Goal: Task Accomplishment & Management: Use online tool/utility

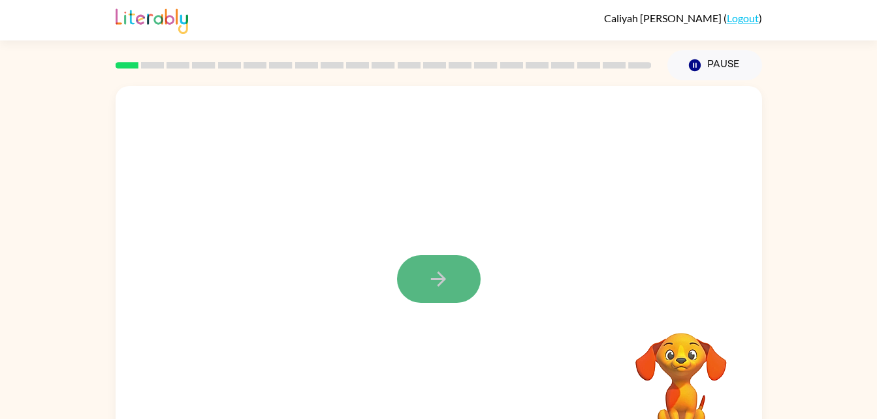
click at [452, 263] on button "button" at bounding box center [439, 279] width 84 height 48
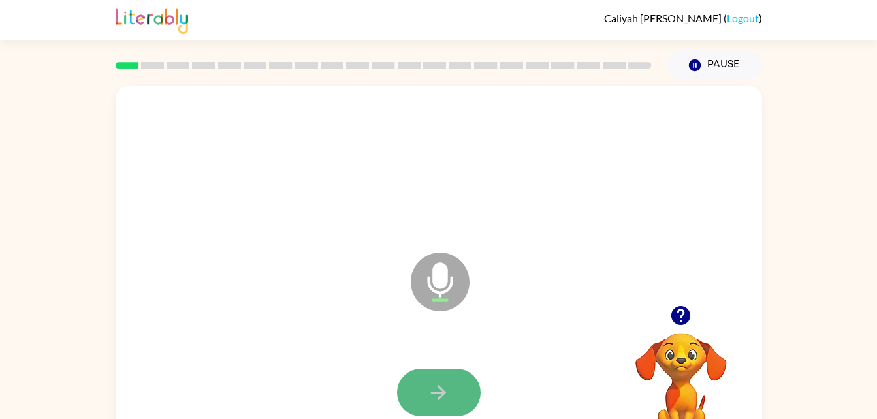
click at [423, 394] on button "button" at bounding box center [439, 393] width 84 height 48
click at [429, 387] on icon "button" at bounding box center [438, 392] width 23 height 23
click at [432, 395] on icon "button" at bounding box center [438, 392] width 23 height 23
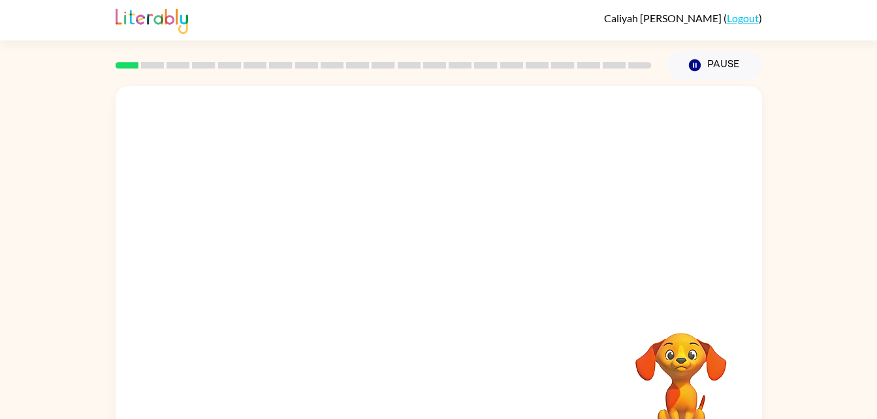
click at [433, 395] on div "Your browser must support playing .mp4 files to use Literably. Please try using…" at bounding box center [439, 272] width 647 height 373
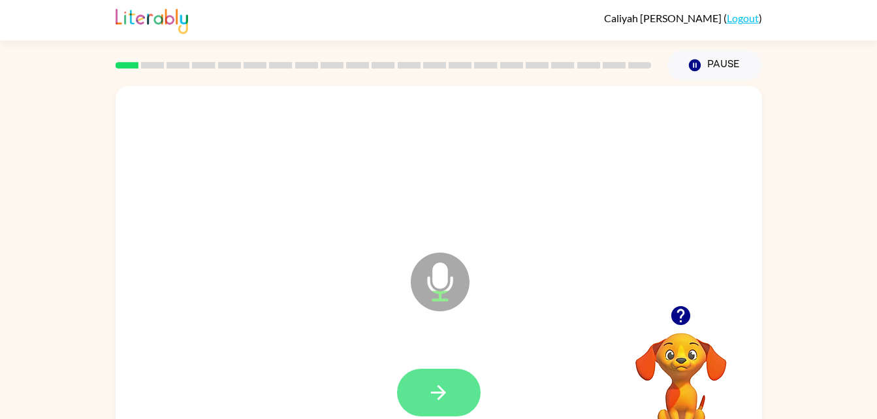
click at [455, 387] on button "button" at bounding box center [439, 393] width 84 height 48
click at [443, 391] on icon "button" at bounding box center [438, 392] width 15 height 15
click at [445, 383] on icon "button" at bounding box center [438, 392] width 23 height 23
click at [449, 387] on icon "button" at bounding box center [438, 392] width 23 height 23
click at [466, 383] on button "button" at bounding box center [439, 393] width 84 height 48
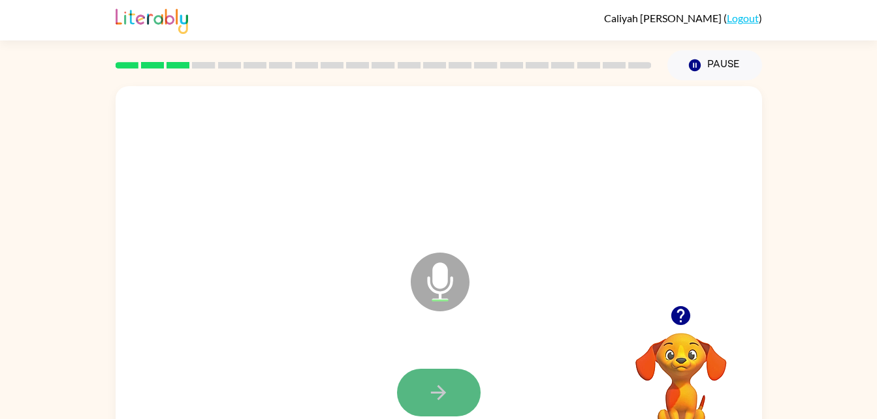
click at [438, 395] on icon "button" at bounding box center [438, 392] width 23 height 23
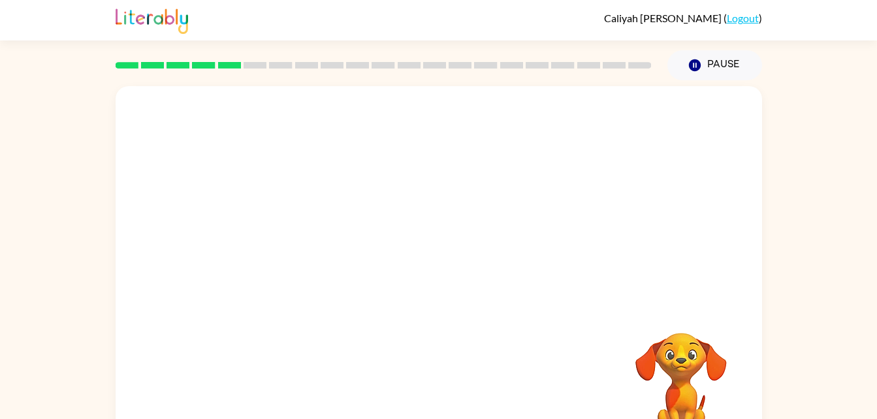
click at [438, 395] on div "Your browser must support playing .mp4 files to use Literably. Please try using…" at bounding box center [439, 272] width 647 height 373
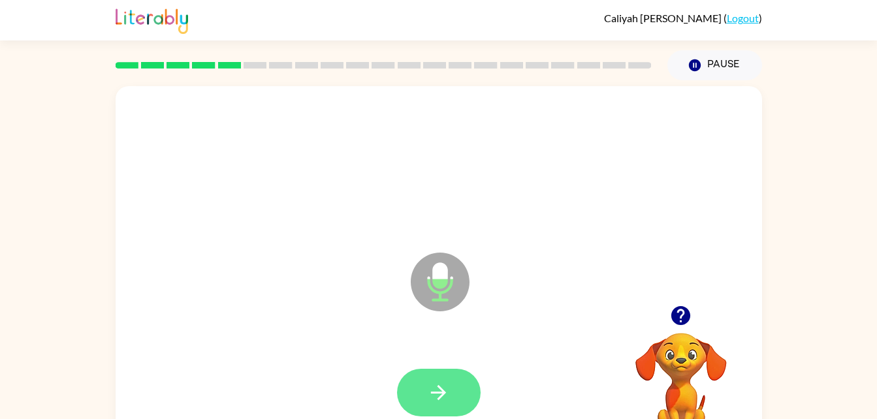
drag, startPoint x: 438, startPoint y: 395, endPoint x: 447, endPoint y: 389, distance: 10.9
click at [447, 389] on div at bounding box center [439, 393] width 621 height 107
click at [447, 389] on icon "button" at bounding box center [438, 392] width 23 height 23
click at [443, 387] on icon "button" at bounding box center [438, 392] width 23 height 23
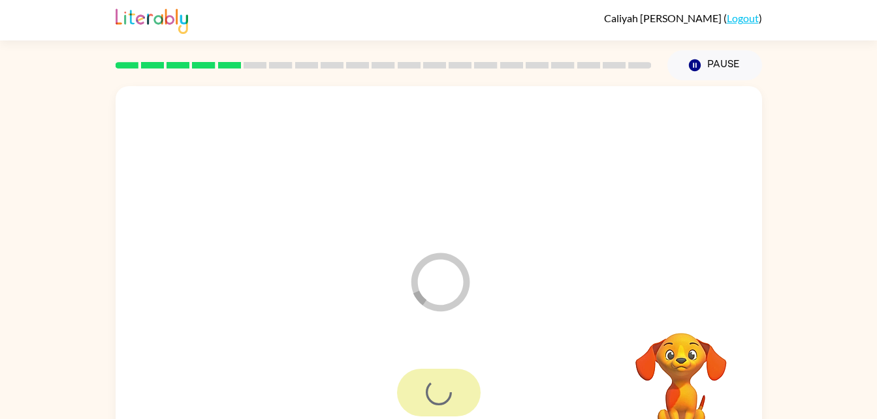
click at [443, 387] on div at bounding box center [439, 393] width 84 height 48
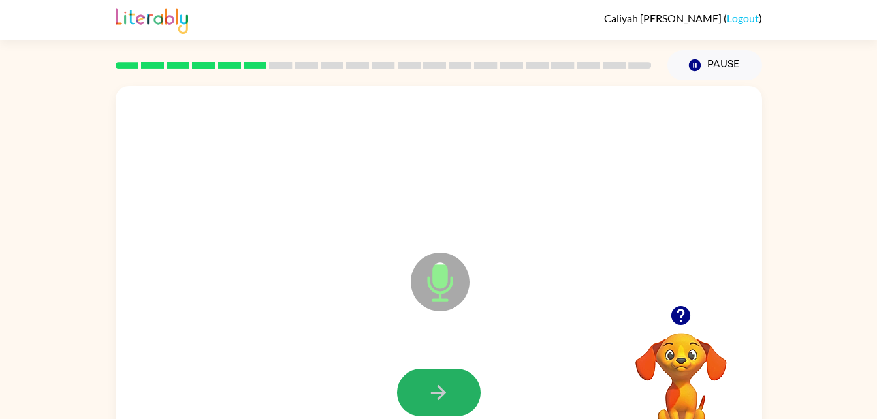
click at [443, 387] on icon "button" at bounding box center [438, 392] width 23 height 23
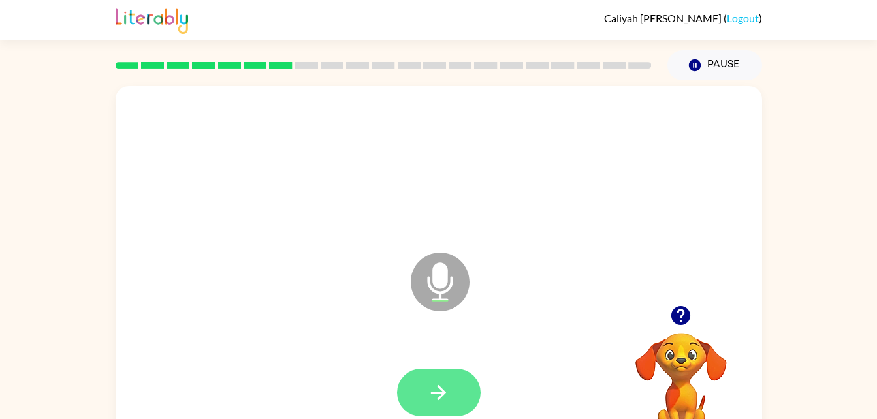
click at [442, 387] on icon "button" at bounding box center [438, 392] width 23 height 23
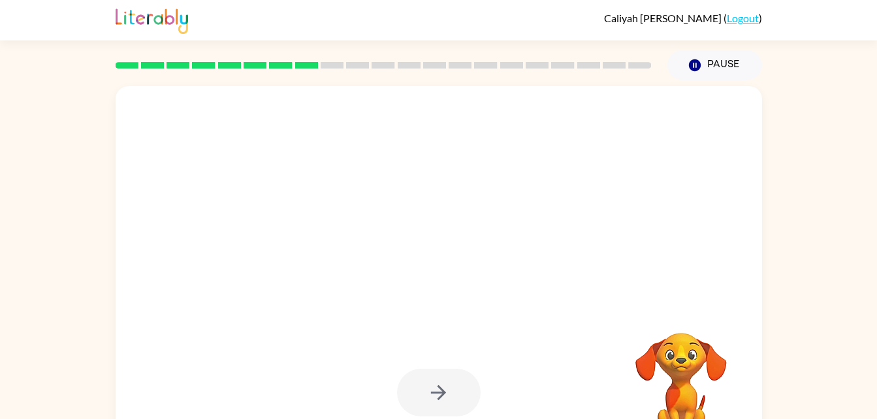
click at [491, 387] on div at bounding box center [439, 393] width 621 height 107
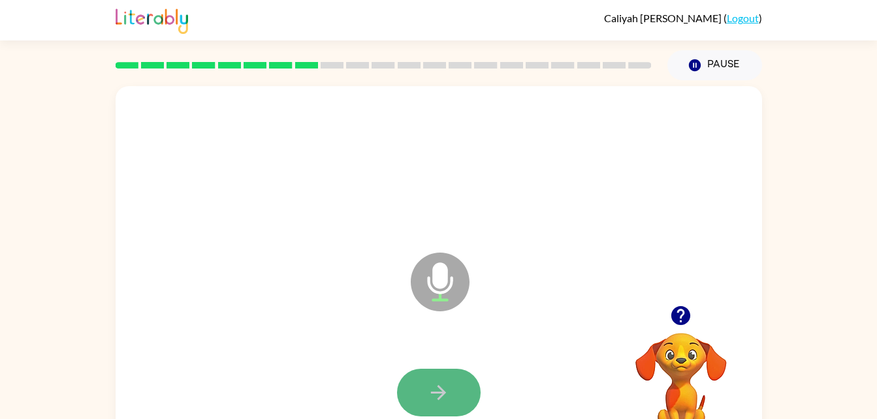
click at [445, 369] on button "button" at bounding box center [439, 393] width 84 height 48
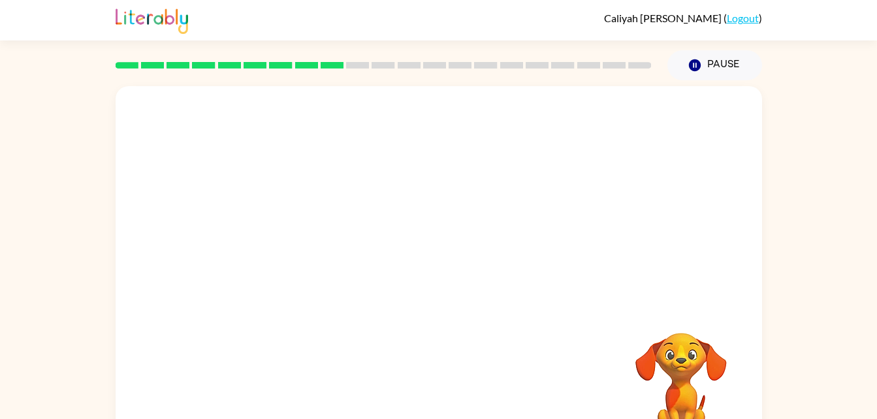
drag, startPoint x: 707, startPoint y: 401, endPoint x: 481, endPoint y: 343, distance: 234.0
click at [800, 381] on div "Your browser must support playing .mp4 files to use Literably. Please try using…" at bounding box center [438, 269] width 877 height 379
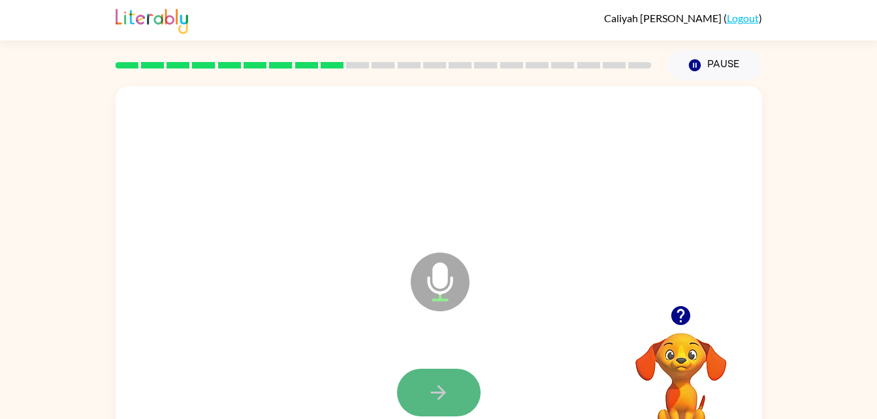
click at [454, 386] on button "button" at bounding box center [439, 393] width 84 height 48
click at [448, 388] on icon "button" at bounding box center [438, 392] width 23 height 23
click at [444, 385] on icon "button" at bounding box center [438, 392] width 23 height 23
click at [445, 375] on button "button" at bounding box center [439, 393] width 84 height 48
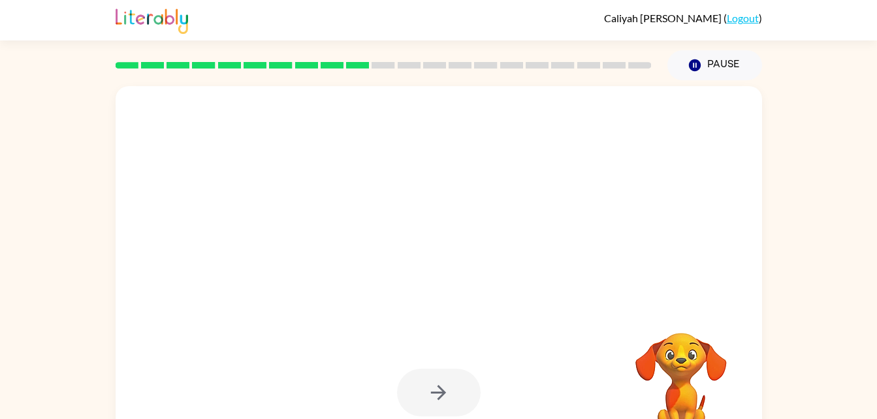
drag, startPoint x: 443, startPoint y: 367, endPoint x: 512, endPoint y: 368, distance: 69.3
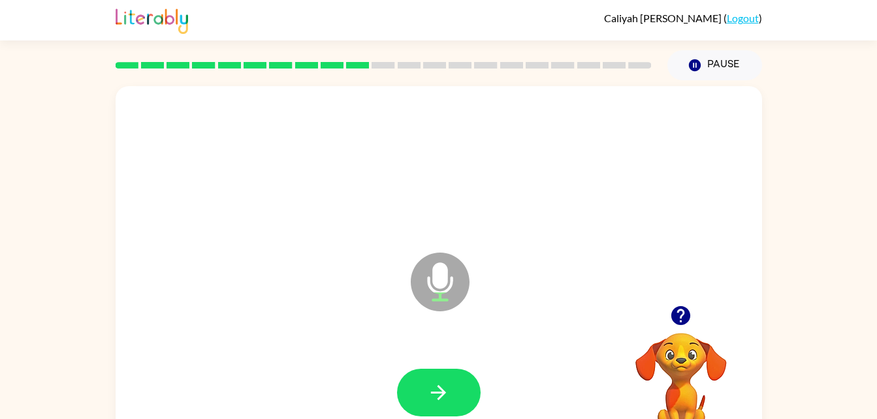
drag, startPoint x: 512, startPoint y: 368, endPoint x: 428, endPoint y: 384, distance: 85.7
click at [428, 384] on icon "button" at bounding box center [438, 392] width 23 height 23
click at [429, 387] on icon "button" at bounding box center [438, 392] width 23 height 23
click at [427, 338] on icon "Microphone The Microphone is here when it is your turn to talk" at bounding box center [506, 299] width 196 height 98
click at [444, 365] on div at bounding box center [439, 393] width 621 height 107
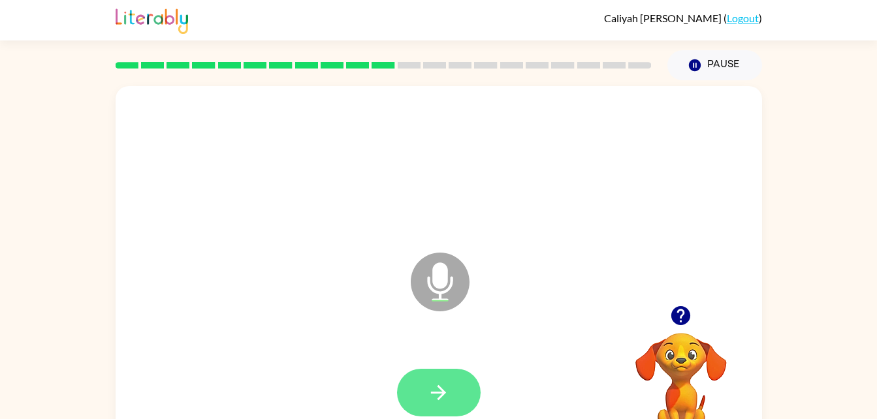
click at [446, 386] on icon "button" at bounding box center [438, 392] width 23 height 23
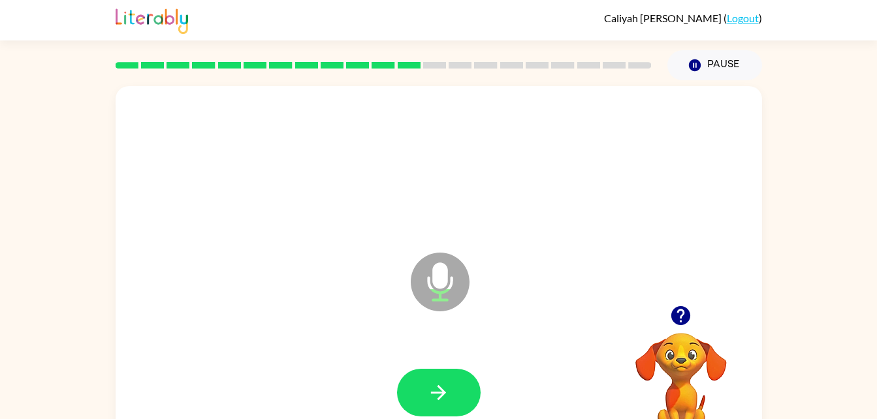
click at [272, 179] on div at bounding box center [439, 165] width 621 height 107
click at [440, 371] on button "button" at bounding box center [439, 393] width 84 height 48
click at [447, 366] on div at bounding box center [439, 393] width 621 height 107
click at [455, 385] on button "button" at bounding box center [439, 393] width 84 height 48
click at [454, 385] on button "button" at bounding box center [439, 393] width 84 height 48
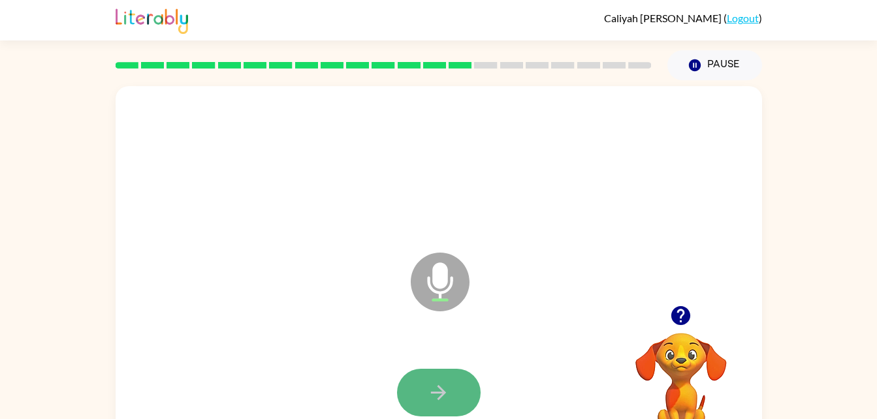
click at [445, 391] on icon "button" at bounding box center [438, 392] width 23 height 23
drag, startPoint x: 445, startPoint y: 391, endPoint x: 691, endPoint y: 287, distance: 267.0
click at [691, 287] on div "Microphone The Microphone is here when it is your turn to talk" at bounding box center [439, 272] width 647 height 373
click at [447, 385] on icon "button" at bounding box center [438, 392] width 23 height 23
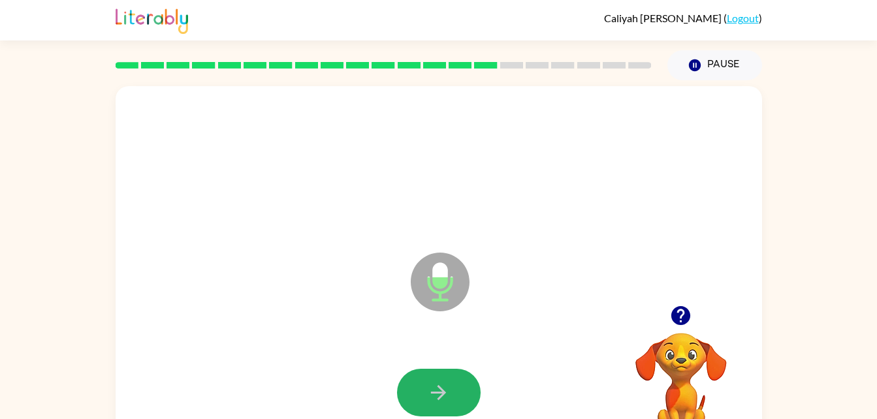
click at [447, 385] on icon "button" at bounding box center [438, 392] width 23 height 23
click at [452, 385] on button "button" at bounding box center [439, 393] width 84 height 48
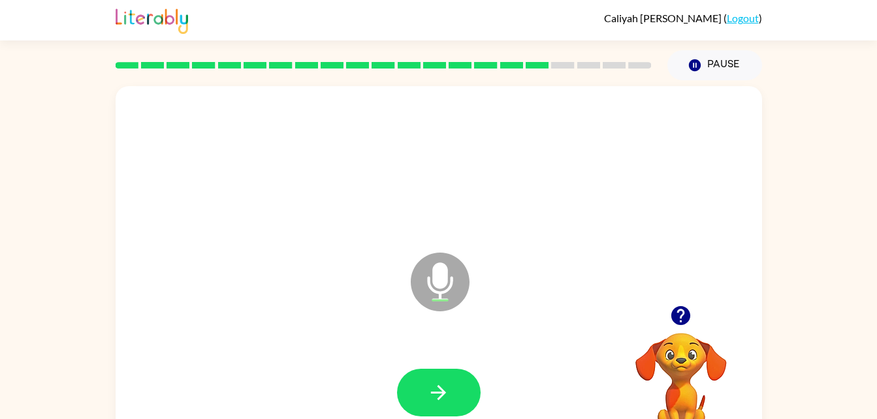
click at [452, 385] on button "button" at bounding box center [439, 393] width 84 height 48
drag, startPoint x: 452, startPoint y: 385, endPoint x: 422, endPoint y: 359, distance: 40.3
drag, startPoint x: 422, startPoint y: 359, endPoint x: 341, endPoint y: 280, distance: 113.2
click at [341, 280] on div "Microphone The Microphone is here when it is your turn to talk" at bounding box center [439, 272] width 647 height 373
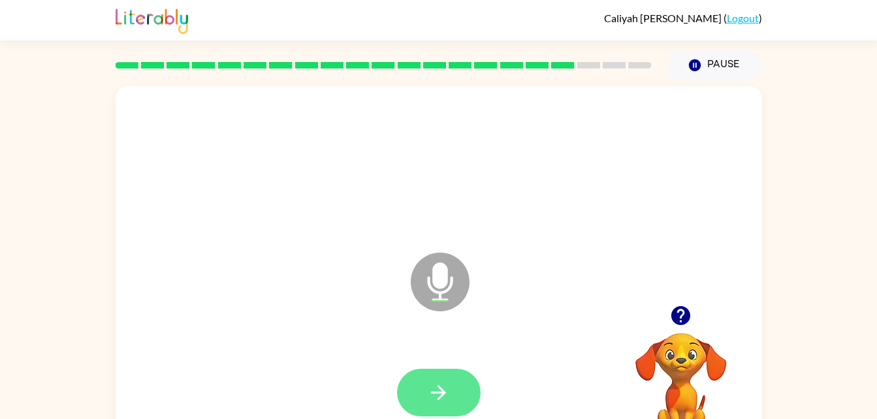
click at [444, 391] on icon "button" at bounding box center [438, 392] width 15 height 15
drag, startPoint x: 444, startPoint y: 391, endPoint x: 359, endPoint y: 217, distance: 194.3
click at [359, 217] on div at bounding box center [439, 165] width 621 height 107
click at [440, 387] on icon "button" at bounding box center [438, 392] width 23 height 23
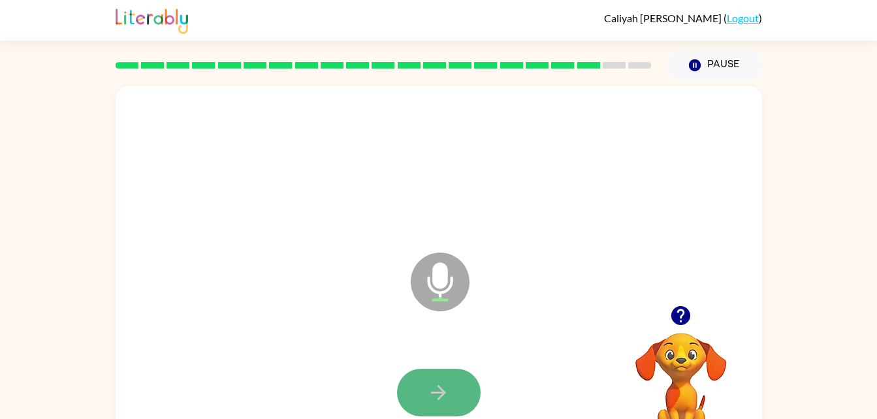
click at [442, 387] on icon "button" at bounding box center [438, 392] width 23 height 23
drag, startPoint x: 442, startPoint y: 387, endPoint x: 363, endPoint y: 236, distance: 170.6
click at [363, 236] on div "Microphone The Microphone is here when it is your turn to talk" at bounding box center [408, 249] width 558 height 47
click at [438, 383] on icon "button" at bounding box center [438, 392] width 23 height 23
drag, startPoint x: 438, startPoint y: 383, endPoint x: 294, endPoint y: 211, distance: 224.4
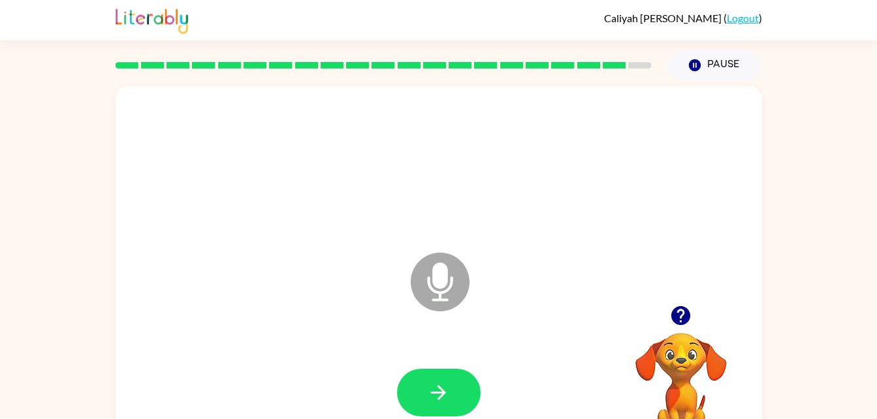
click at [294, 211] on div at bounding box center [439, 165] width 621 height 107
click at [437, 389] on icon "button" at bounding box center [438, 392] width 23 height 23
click at [437, 389] on div at bounding box center [439, 393] width 84 height 48
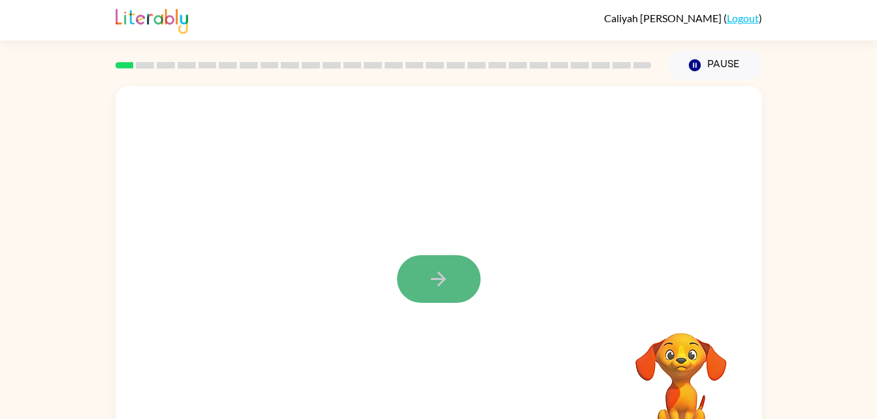
click at [457, 267] on button "button" at bounding box center [439, 279] width 84 height 48
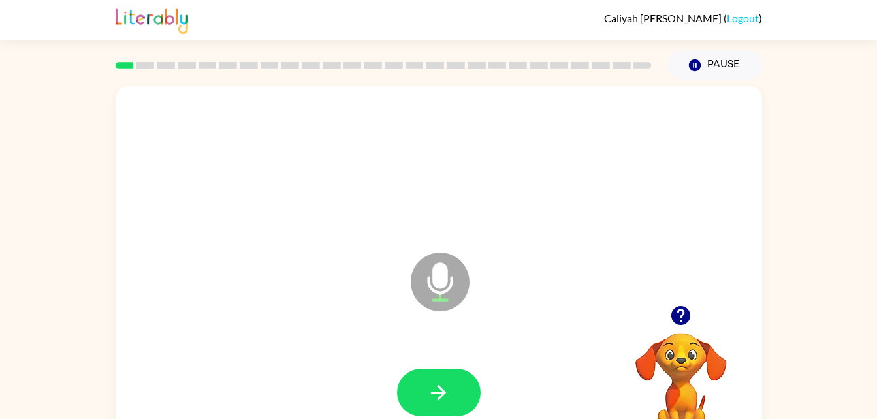
drag, startPoint x: 443, startPoint y: 404, endPoint x: 176, endPoint y: 229, distance: 319.4
click at [176, 229] on div "Microphone The Microphone is here when it is your turn to talk" at bounding box center [408, 249] width 558 height 47
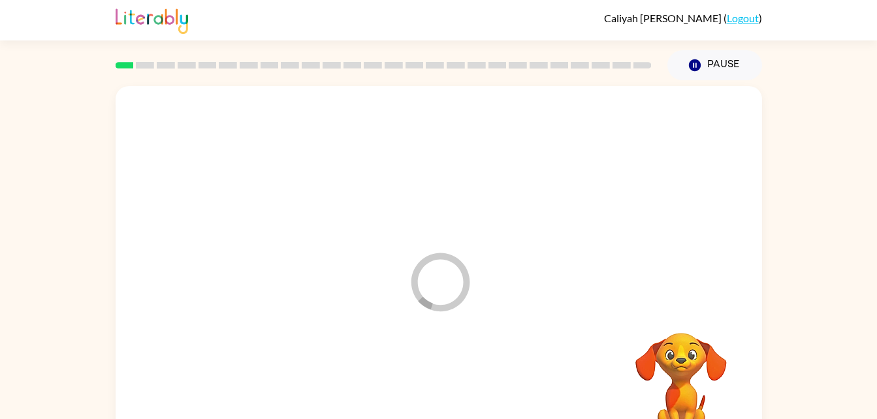
click at [433, 390] on div at bounding box center [439, 393] width 621 height 107
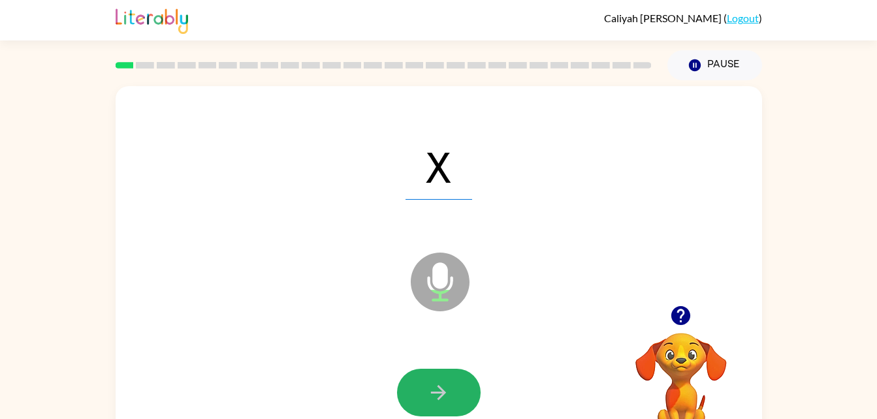
click at [433, 390] on icon "button" at bounding box center [438, 392] width 23 height 23
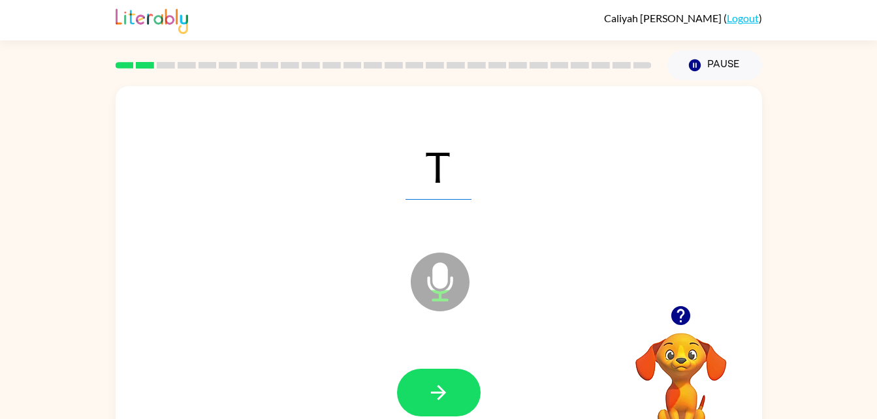
click at [433, 390] on icon "button" at bounding box center [438, 392] width 23 height 23
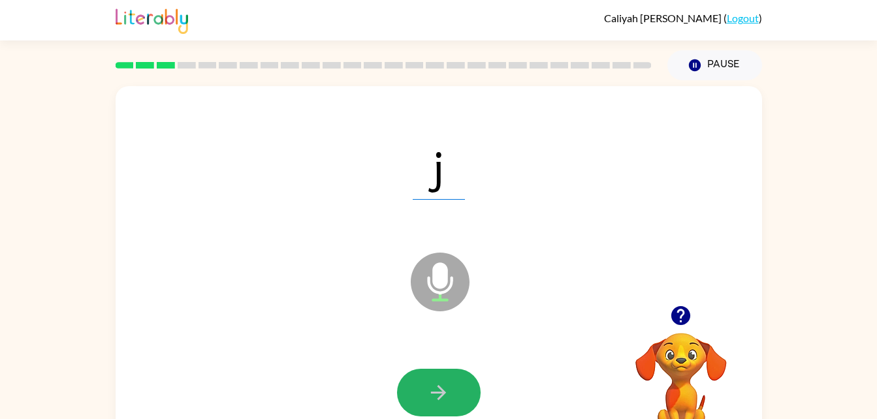
click at [433, 390] on icon "button" at bounding box center [438, 392] width 23 height 23
click at [433, 389] on icon "button" at bounding box center [438, 392] width 23 height 23
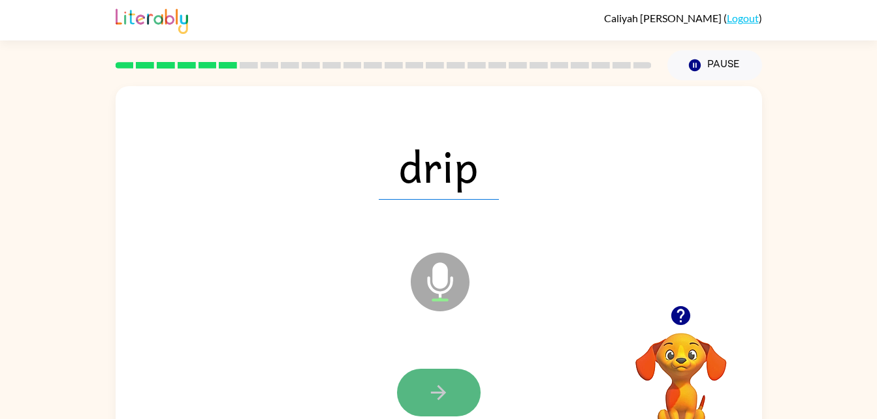
click at [437, 396] on icon "button" at bounding box center [438, 392] width 23 height 23
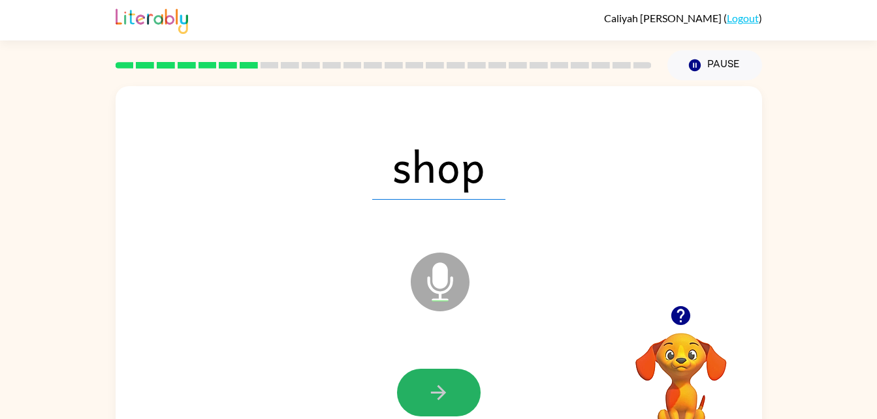
click at [437, 393] on icon "button" at bounding box center [438, 392] width 15 height 15
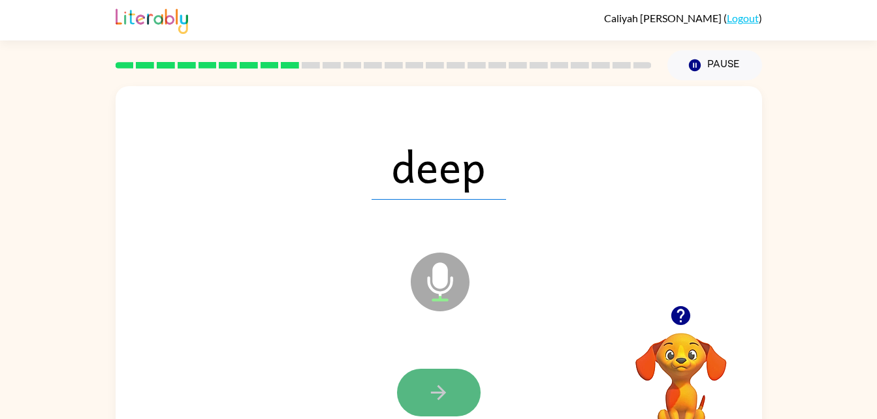
click at [444, 385] on icon "button" at bounding box center [438, 392] width 23 height 23
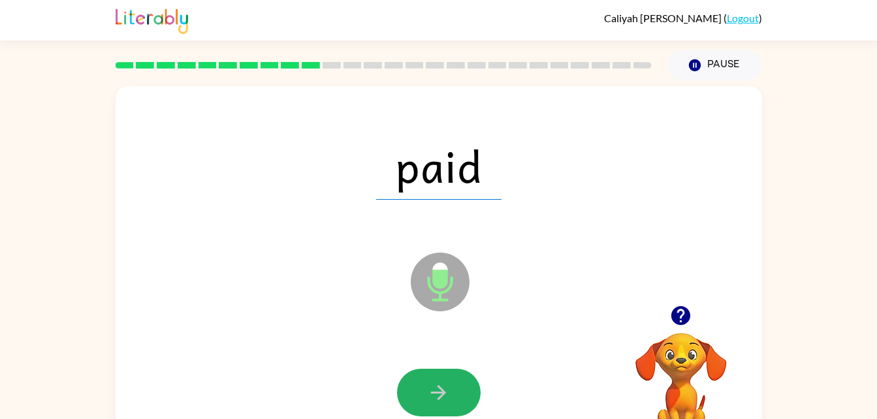
click at [444, 385] on icon "button" at bounding box center [438, 392] width 23 height 23
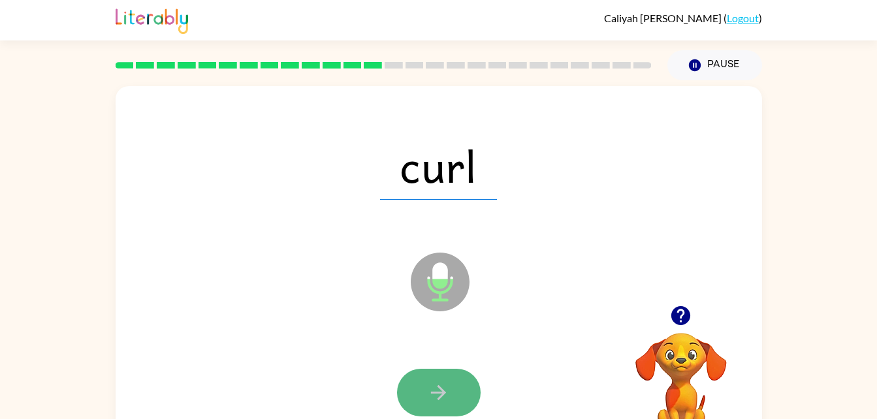
click at [447, 394] on icon "button" at bounding box center [438, 392] width 23 height 23
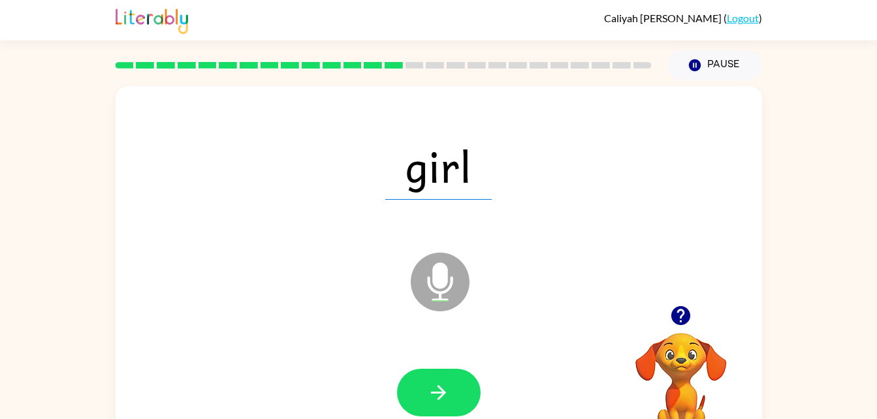
click at [438, 392] on icon "button" at bounding box center [438, 392] width 15 height 15
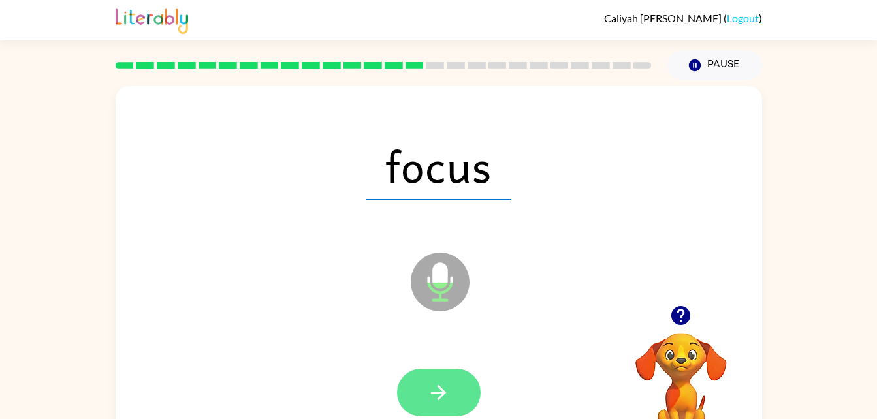
click at [434, 389] on icon "button" at bounding box center [438, 392] width 23 height 23
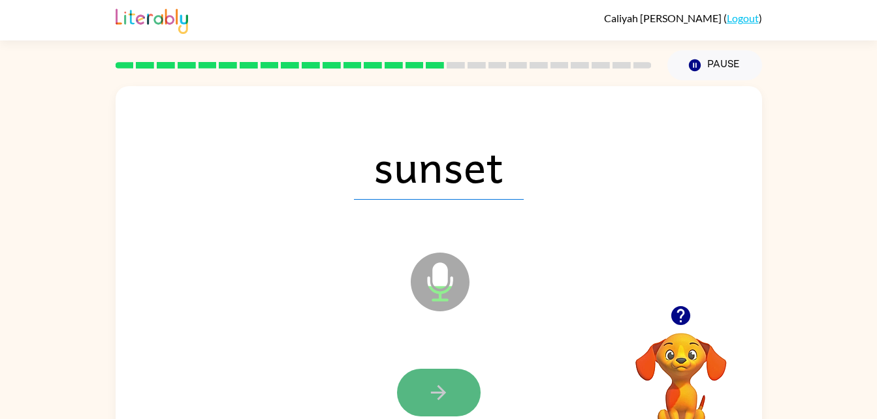
click at [443, 389] on icon "button" at bounding box center [438, 392] width 23 height 23
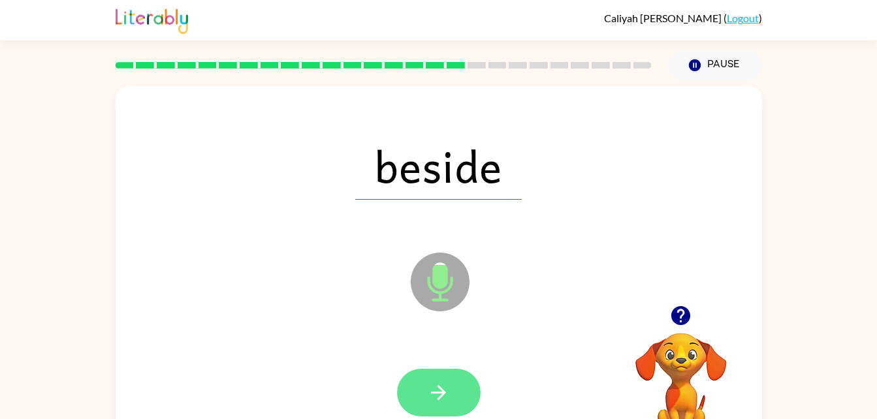
click at [443, 389] on icon "button" at bounding box center [438, 392] width 23 height 23
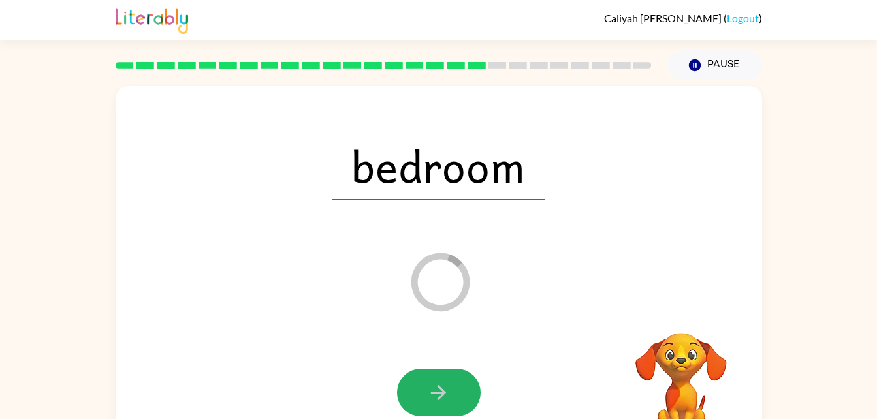
click at [442, 388] on icon "button" at bounding box center [438, 392] width 23 height 23
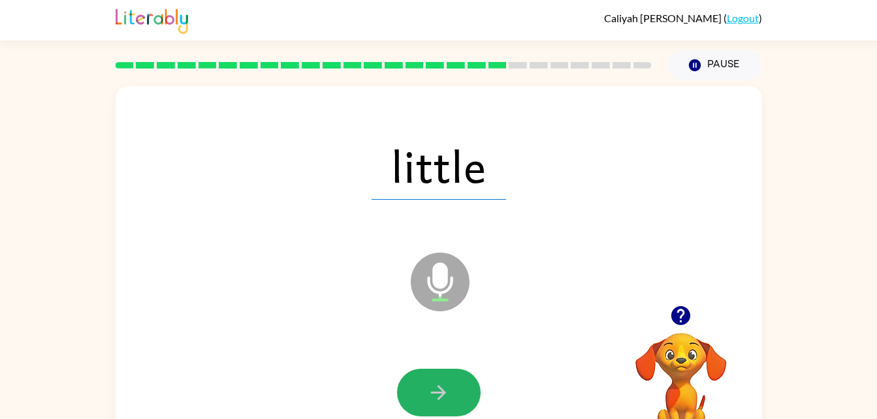
click at [442, 388] on icon "button" at bounding box center [438, 392] width 23 height 23
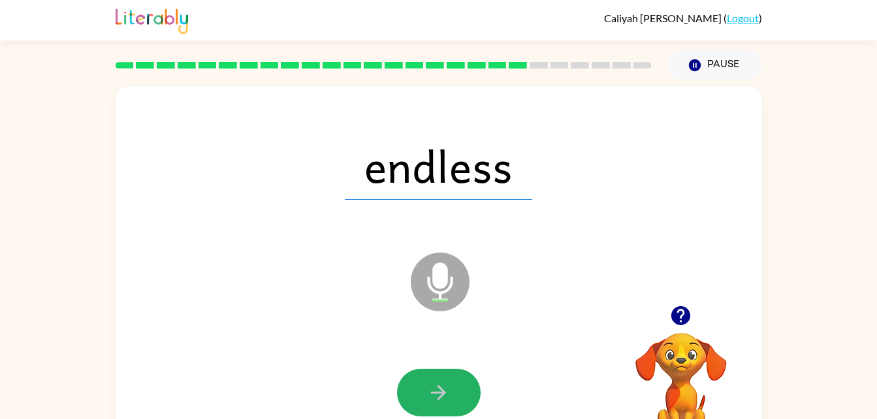
click at [442, 388] on icon "button" at bounding box center [438, 392] width 23 height 23
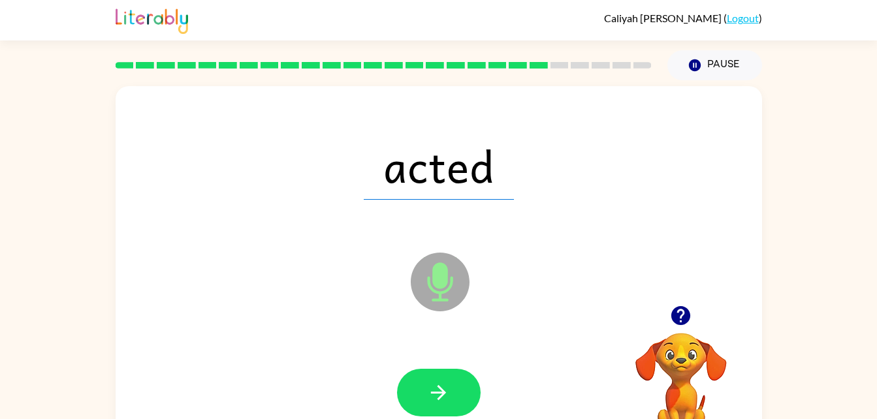
click at [442, 388] on icon "button" at bounding box center [438, 392] width 23 height 23
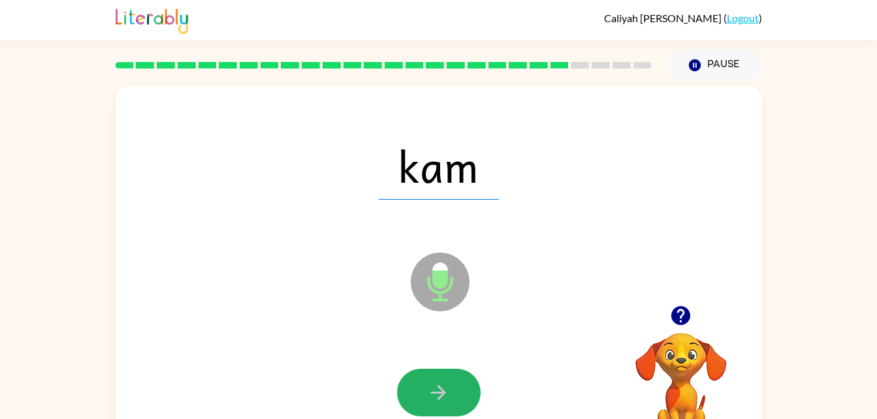
click at [442, 388] on icon "button" at bounding box center [438, 392] width 23 height 23
click at [442, 390] on icon "button" at bounding box center [438, 392] width 23 height 23
click at [442, 390] on icon "button" at bounding box center [438, 392] width 15 height 15
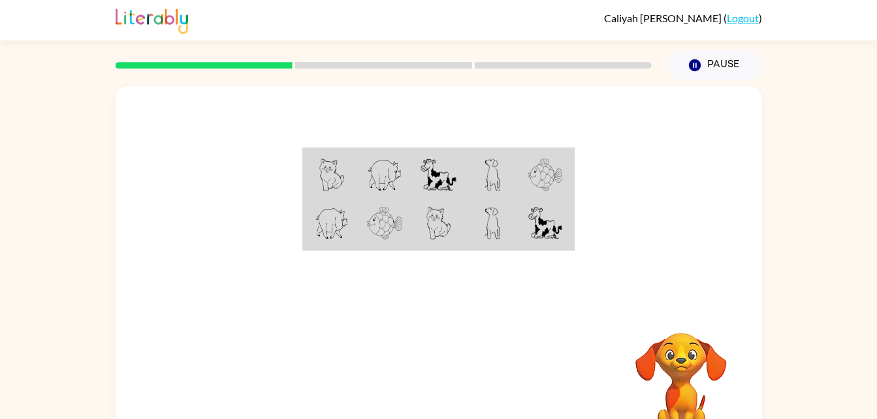
click at [327, 174] on img at bounding box center [331, 175] width 25 height 33
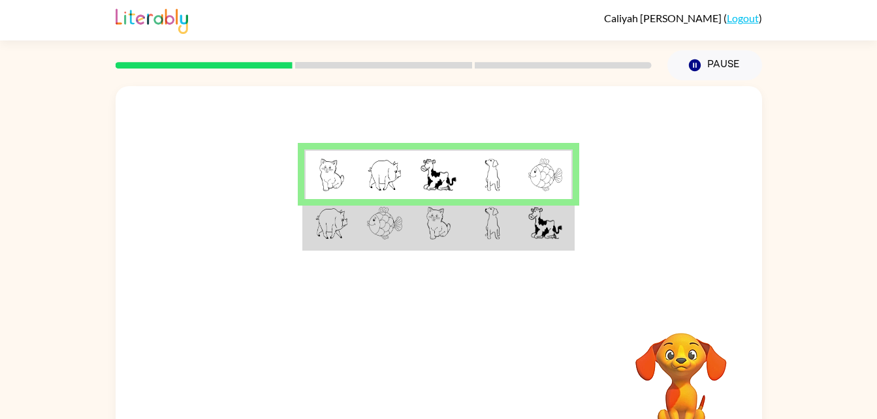
click at [377, 232] on img at bounding box center [384, 223] width 35 height 33
click at [411, 155] on td at bounding box center [385, 175] width 54 height 50
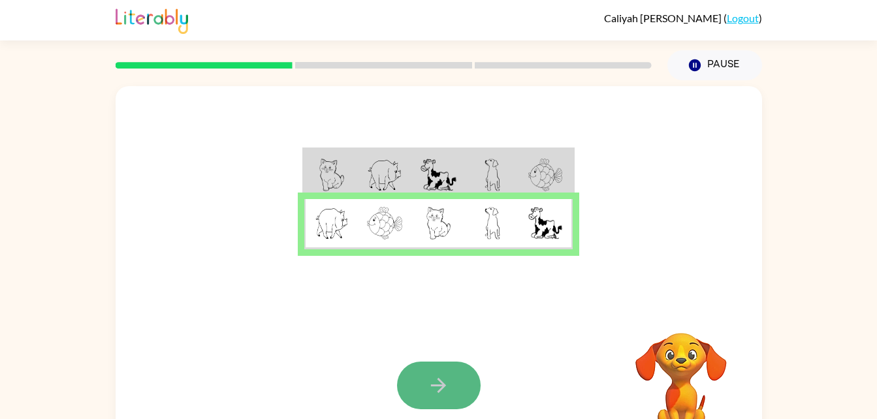
click at [452, 375] on button "button" at bounding box center [439, 386] width 84 height 48
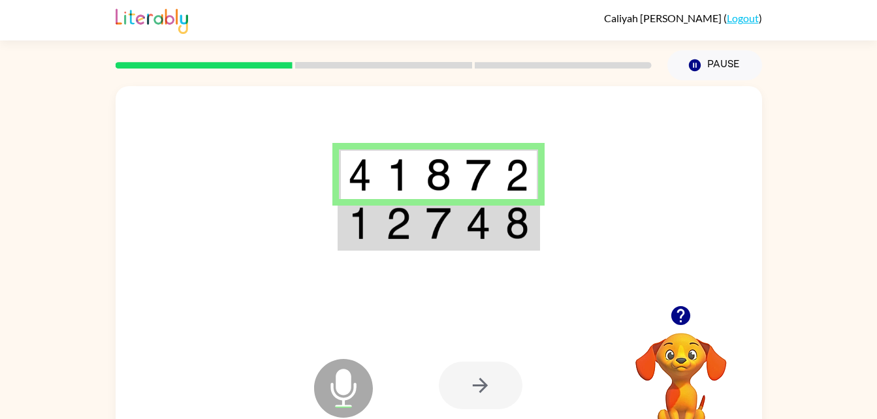
drag, startPoint x: 453, startPoint y: 378, endPoint x: 234, endPoint y: 240, distance: 259.2
click at [234, 240] on div at bounding box center [439, 195] width 647 height 219
click at [483, 382] on div at bounding box center [481, 386] width 84 height 48
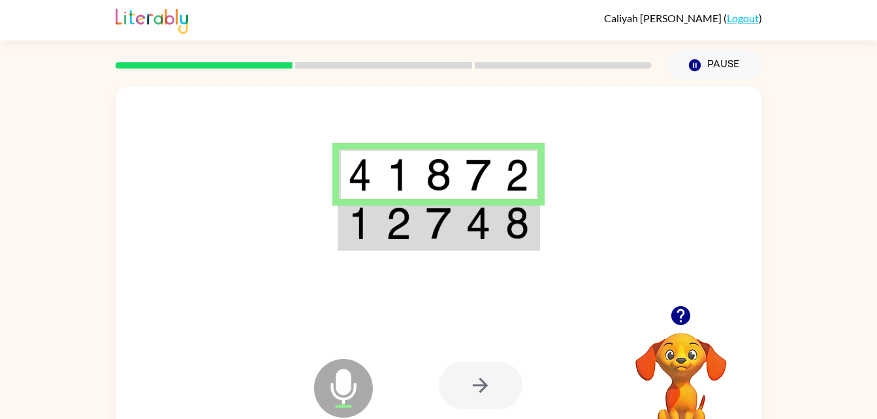
click at [483, 382] on div at bounding box center [481, 386] width 84 height 48
drag, startPoint x: 483, startPoint y: 382, endPoint x: 387, endPoint y: 314, distance: 117.5
click at [387, 314] on div "Microphone The Microphone is here when it is your turn to talk Your browser mus…" at bounding box center [439, 385] width 647 height 147
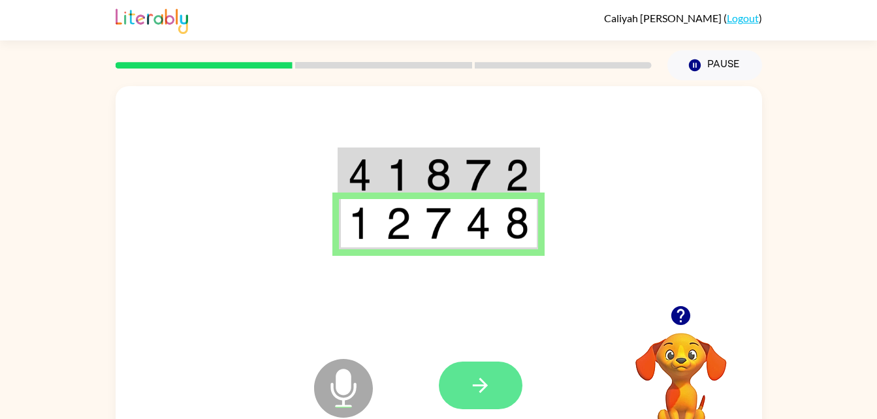
click at [491, 371] on button "button" at bounding box center [481, 386] width 84 height 48
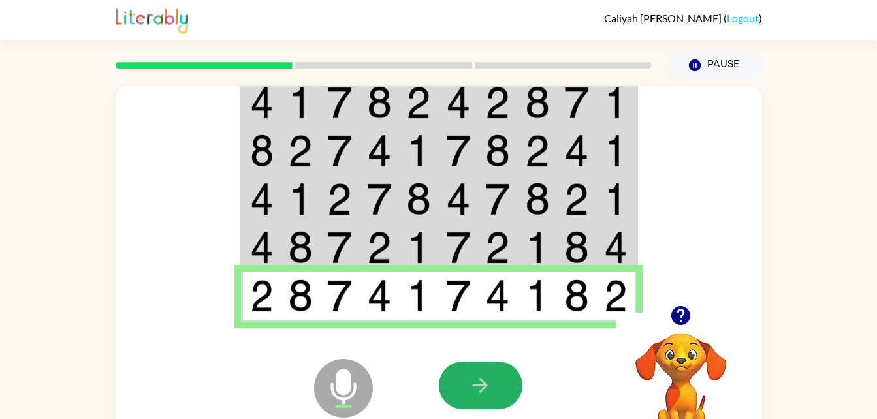
click at [491, 371] on button "button" at bounding box center [481, 386] width 84 height 48
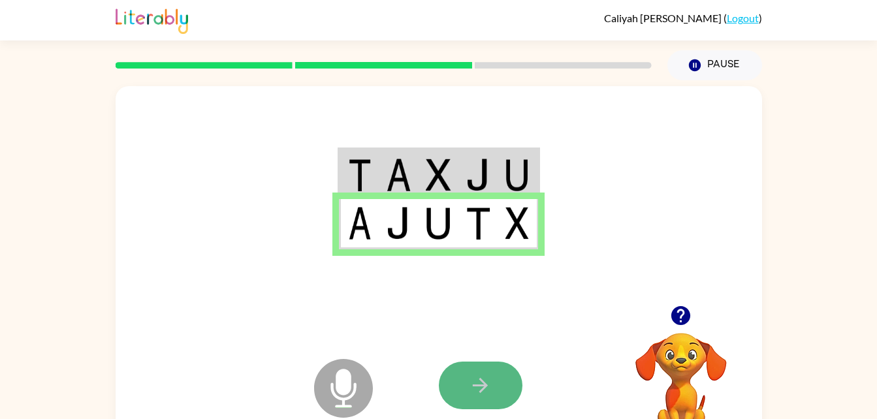
click at [474, 376] on icon "button" at bounding box center [480, 385] width 23 height 23
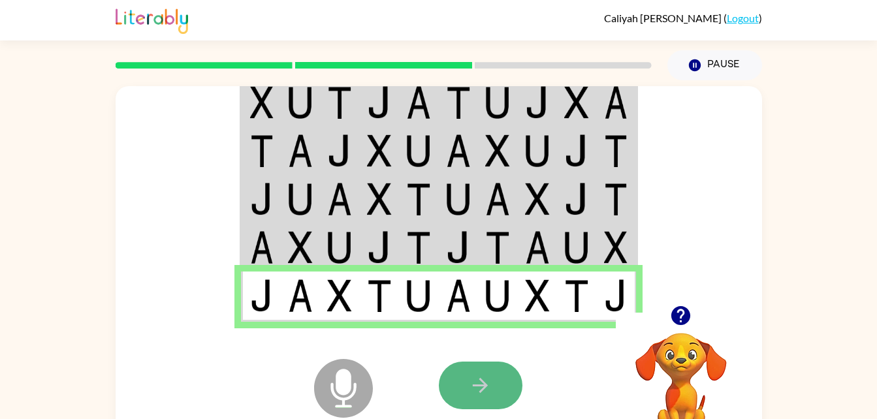
click at [484, 383] on icon "button" at bounding box center [480, 385] width 15 height 15
